Goal: Navigation & Orientation: Understand site structure

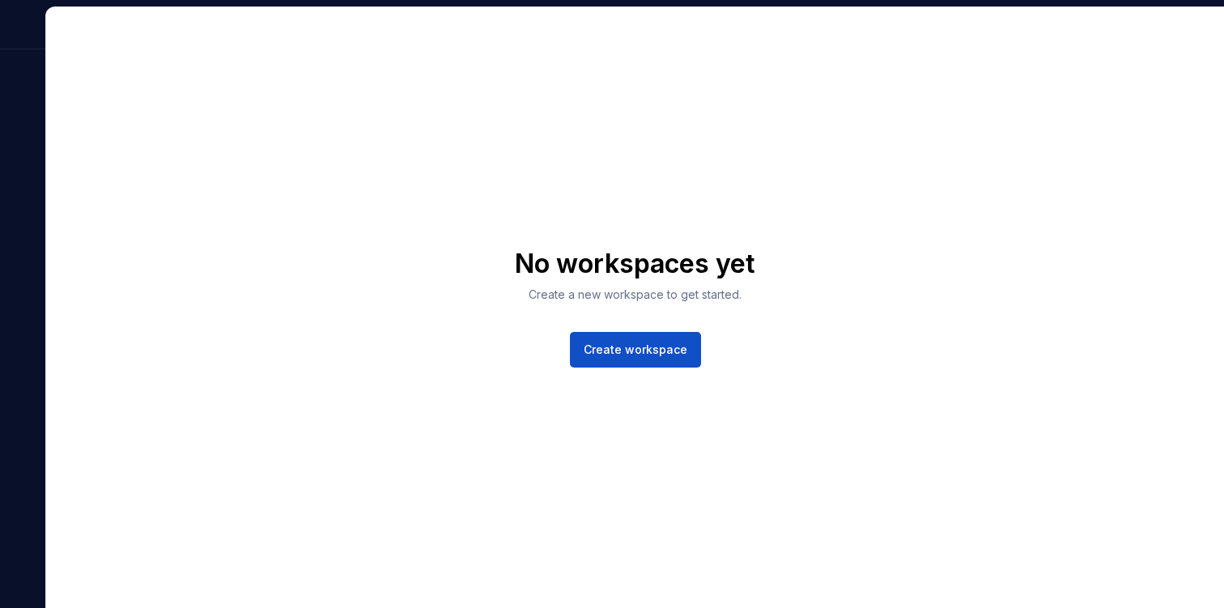
click at [240, 31] on div "No workspaces yet Create a new workspace to get started. Create workspace" at bounding box center [635, 307] width 1178 height 601
click at [0, 0] on div "No workspaces yet Create a new workspace to get started. Create workspace" at bounding box center [612, 304] width 1224 height 608
click at [600, 188] on div "No workspaces yet Create a new workspace to get started. Create workspace" at bounding box center [635, 307] width 1178 height 601
click at [586, 178] on div "No workspaces yet Create a new workspace to get started. Create workspace" at bounding box center [635, 307] width 1178 height 601
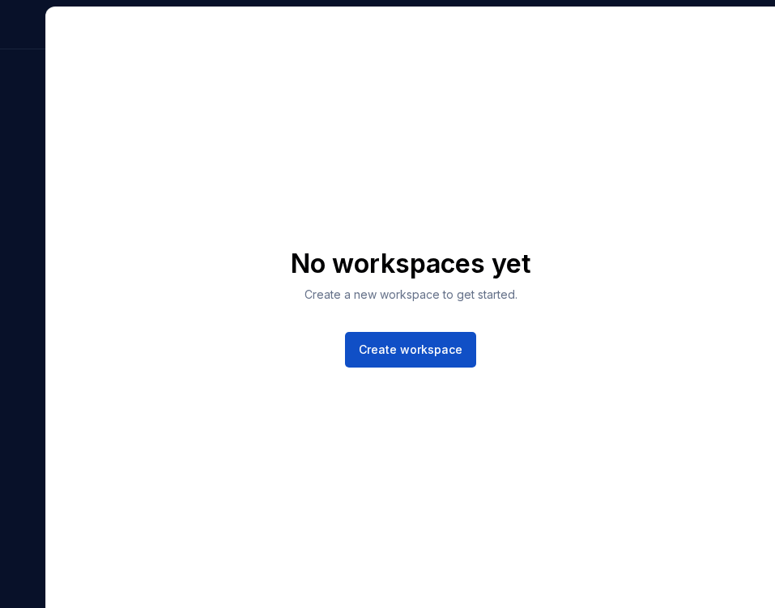
drag, startPoint x: 770, startPoint y: 16, endPoint x: 688, endPoint y: 23, distance: 82.9
click at [688, 23] on div "No workspaces yet Create a new workspace to get started. Create workspace" at bounding box center [410, 307] width 729 height 601
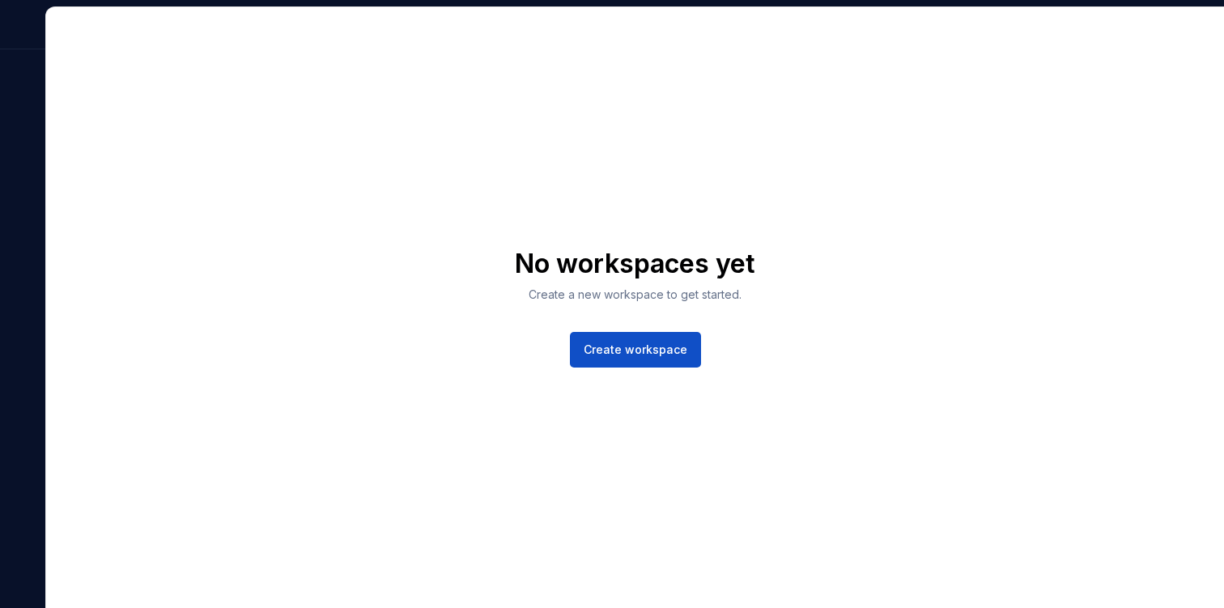
click at [969, 92] on div "No workspaces yet Create a new workspace to get started. Create workspace" at bounding box center [635, 307] width 1178 height 601
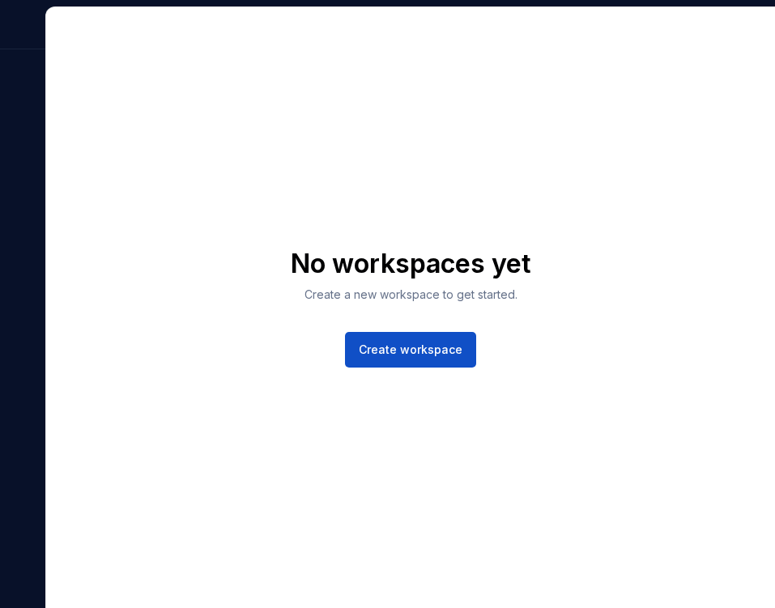
click at [658, 185] on div "No workspaces yet Create a new workspace to get started. Create workspace" at bounding box center [410, 307] width 729 height 601
